Goal: Entertainment & Leisure: Consume media (video, audio)

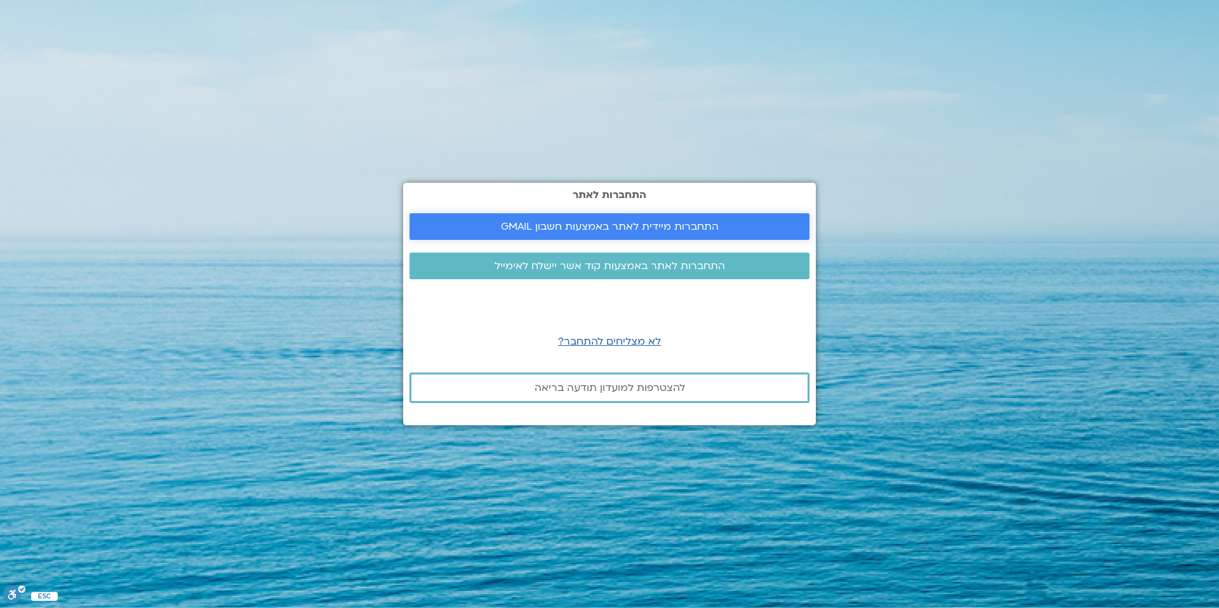
click at [722, 229] on span "התחברות מיידית לאתר באמצעות חשבון GMAIL" at bounding box center [610, 226] width 370 height 11
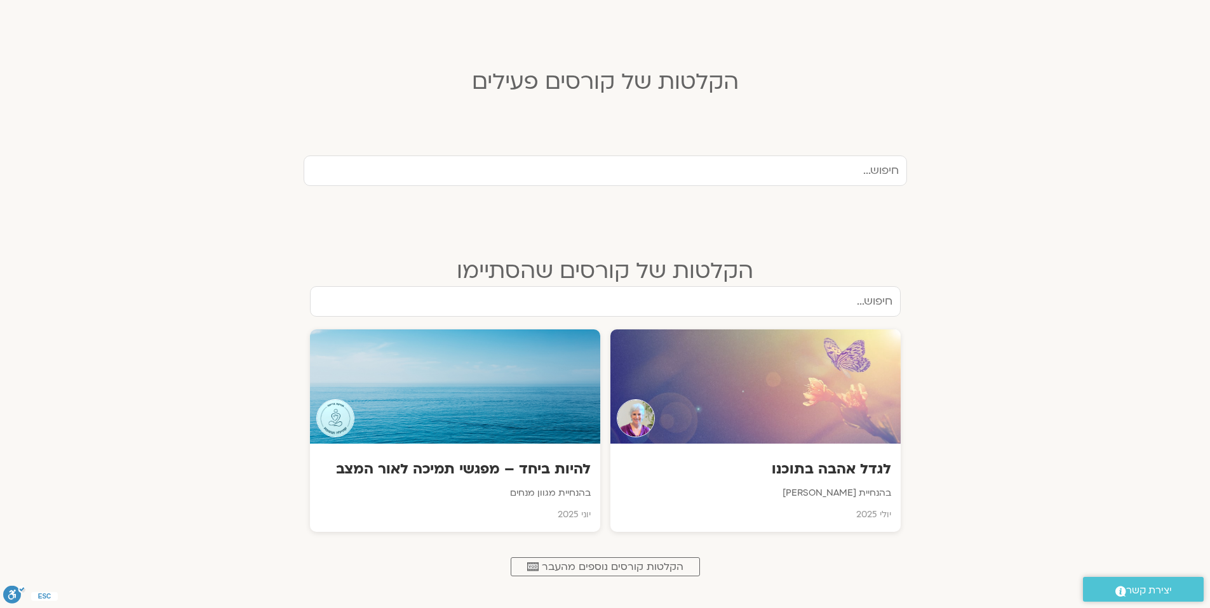
scroll to position [336, 0]
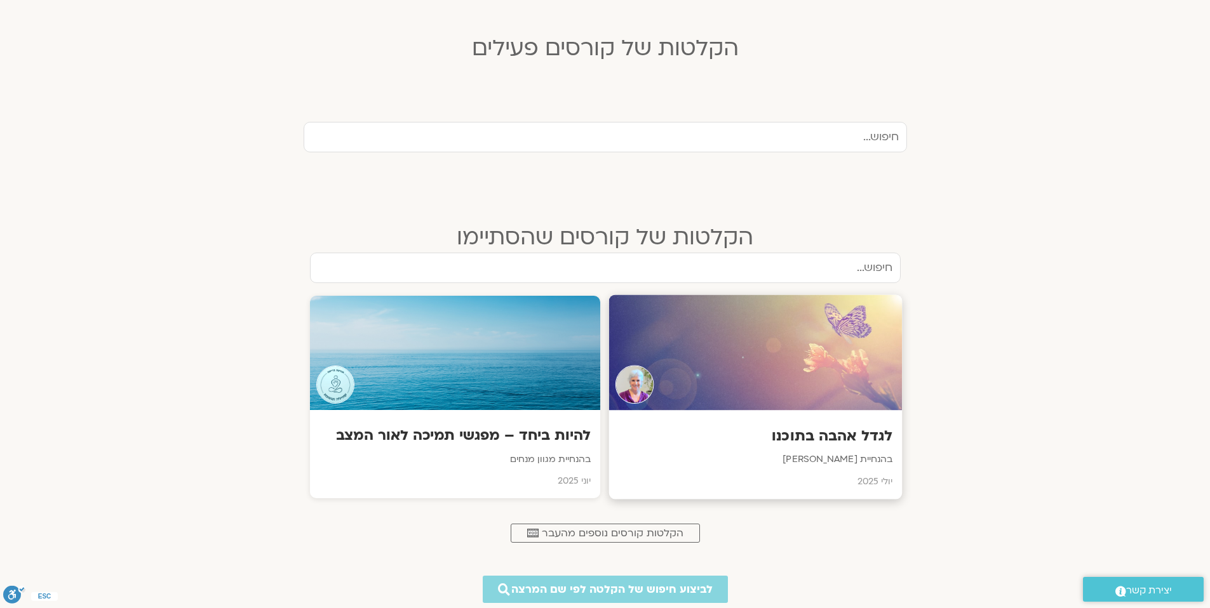
click at [847, 434] on h3 "לגדל אהבה בתוכנו" at bounding box center [755, 437] width 274 height 20
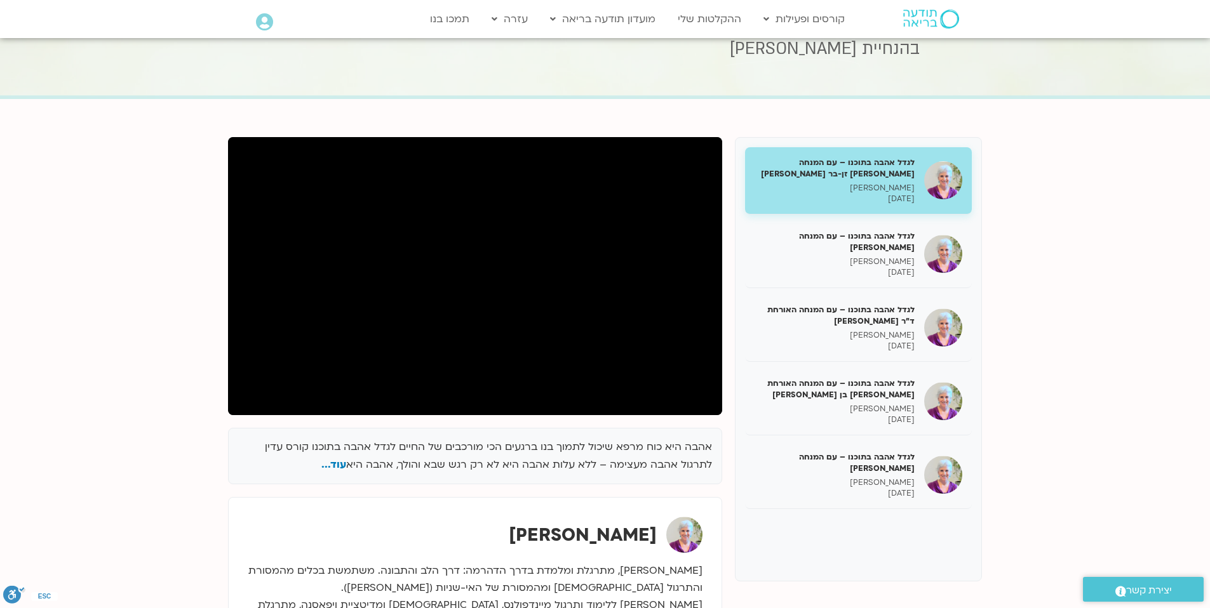
scroll to position [78, 0]
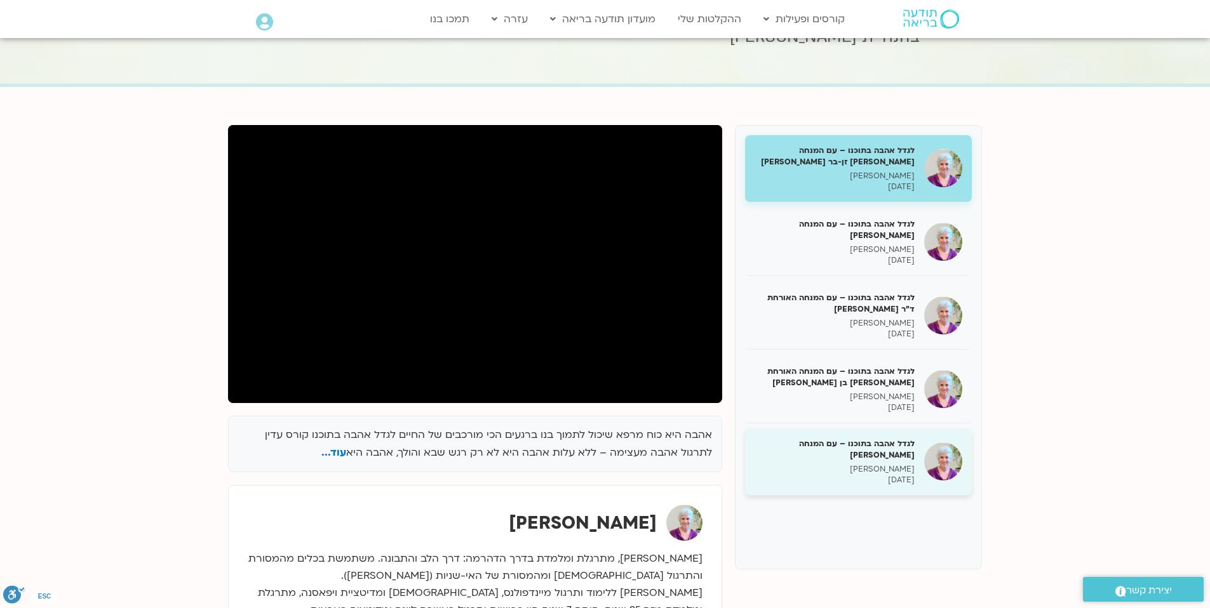
click at [891, 460] on h5 "לגדל אהבה בתוכנו – עם המנחה [PERSON_NAME]" at bounding box center [835, 449] width 160 height 23
